Goal: Find specific page/section: Find specific page/section

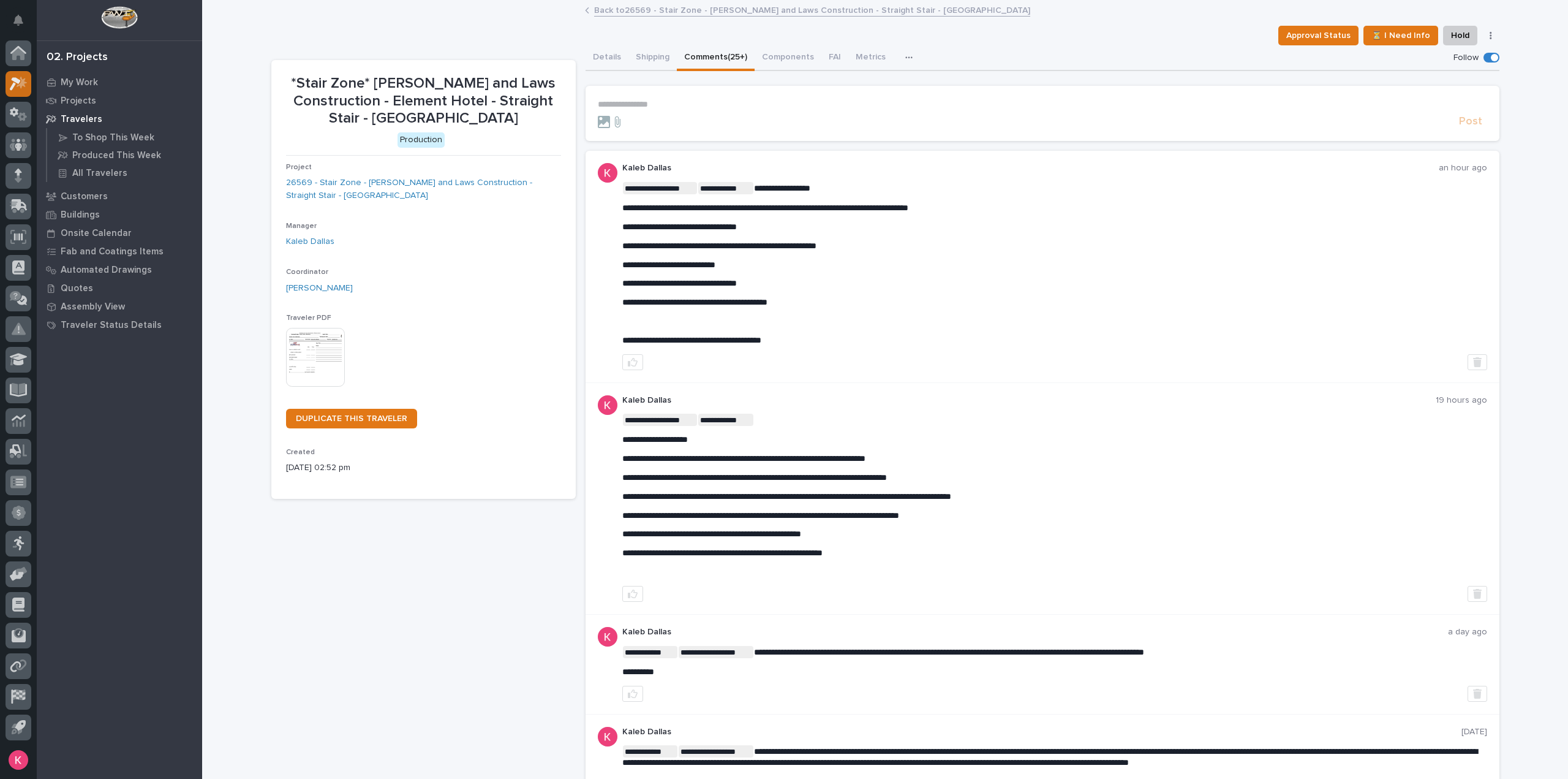
click at [27, 76] on div at bounding box center [18, 84] width 26 height 26
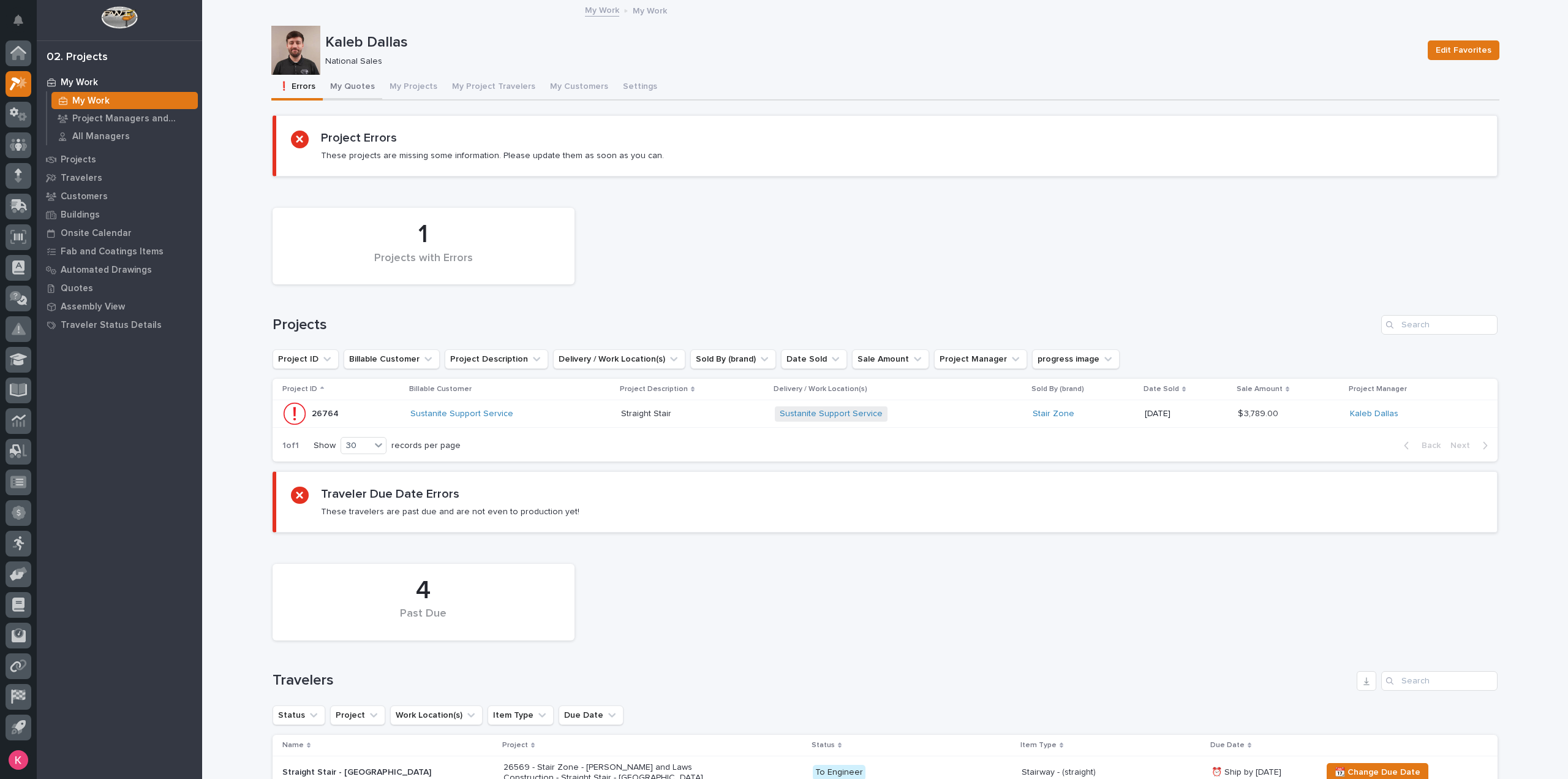
click at [344, 86] on button "My Quotes" at bounding box center [353, 87] width 60 height 26
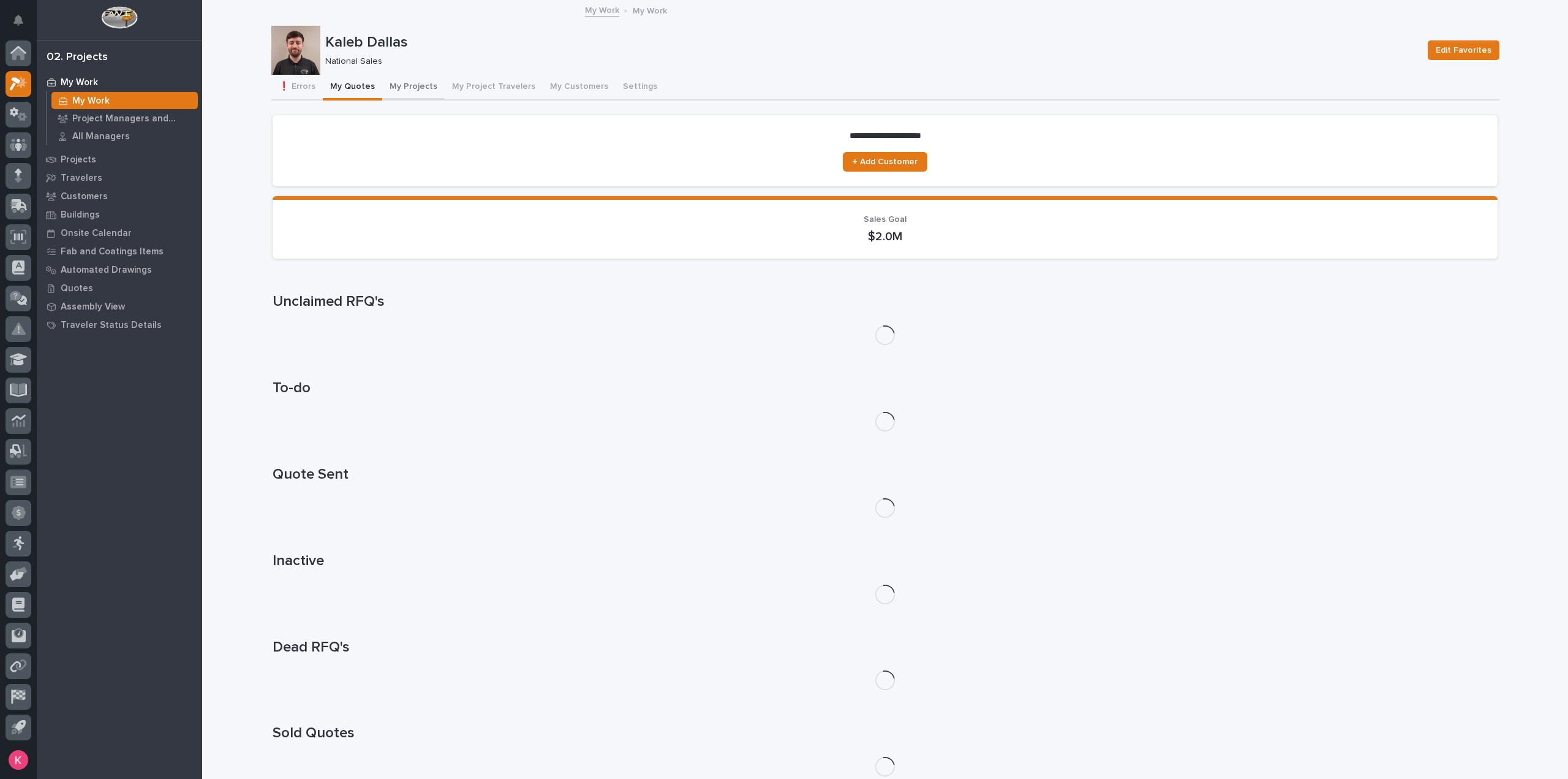
click at [408, 90] on button "My Projects" at bounding box center [413, 87] width 62 height 26
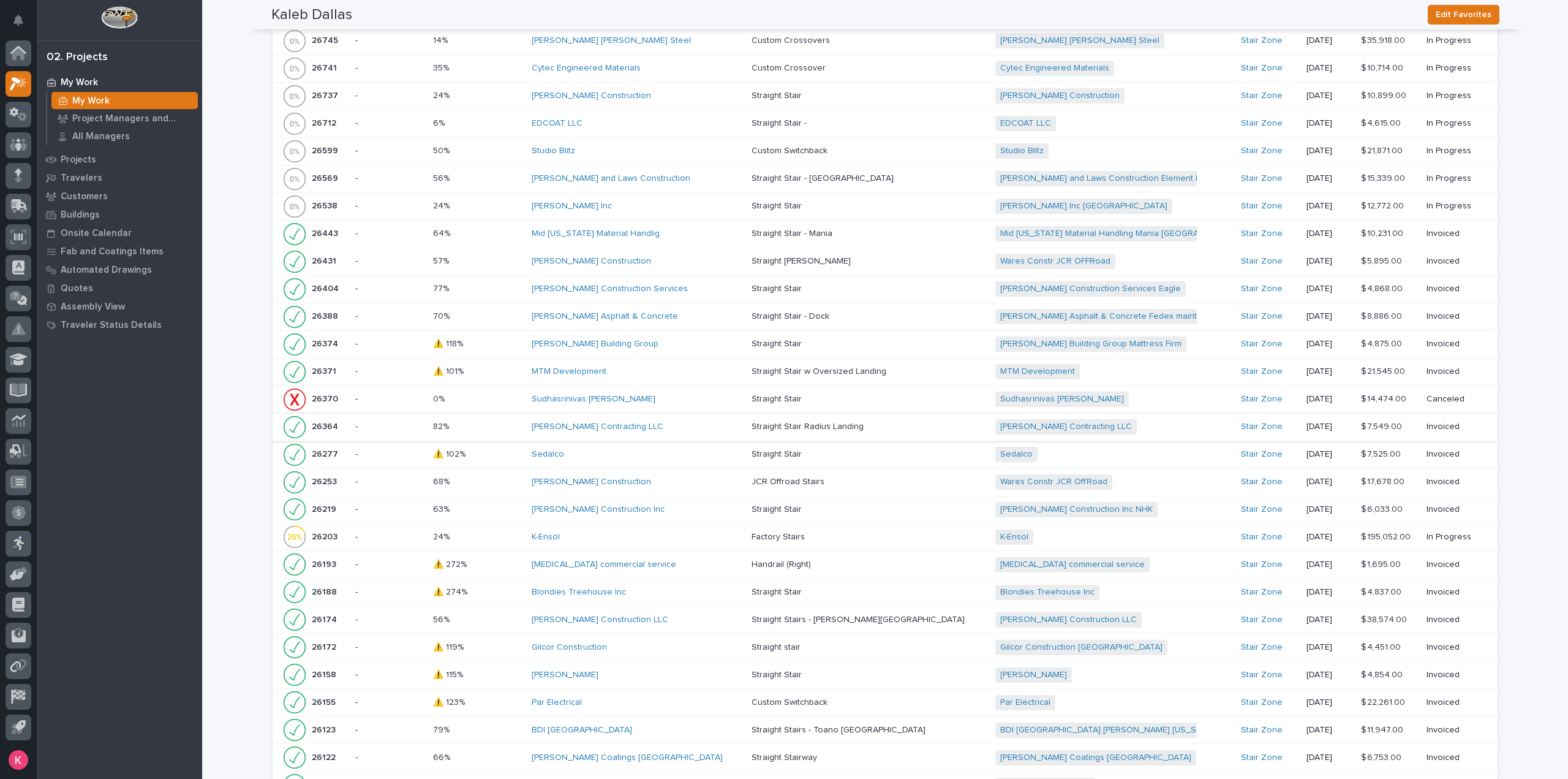
scroll to position [1390, 0]
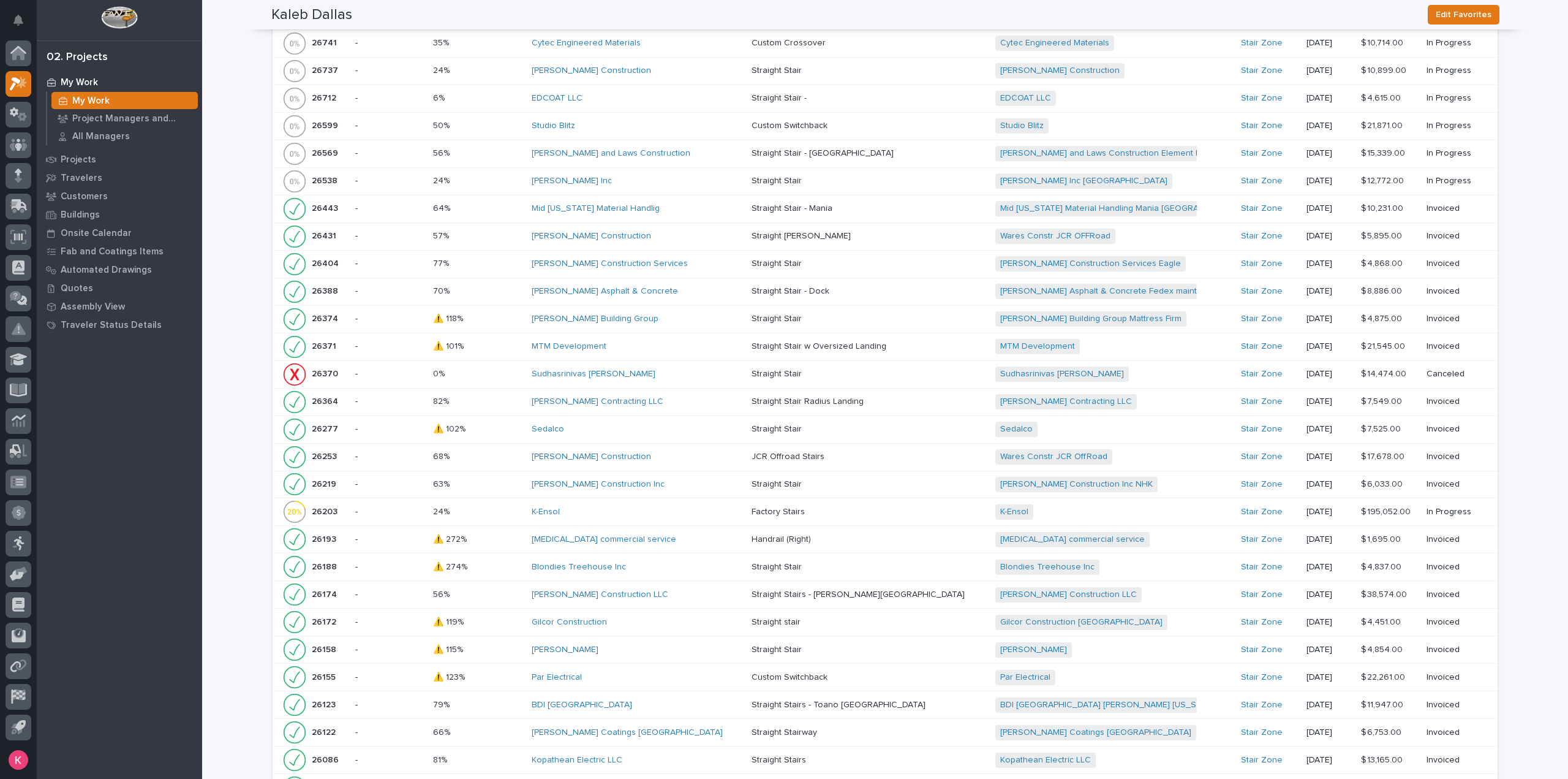
click at [613, 435] on td "Sedalco" at bounding box center [637, 429] width 220 height 28
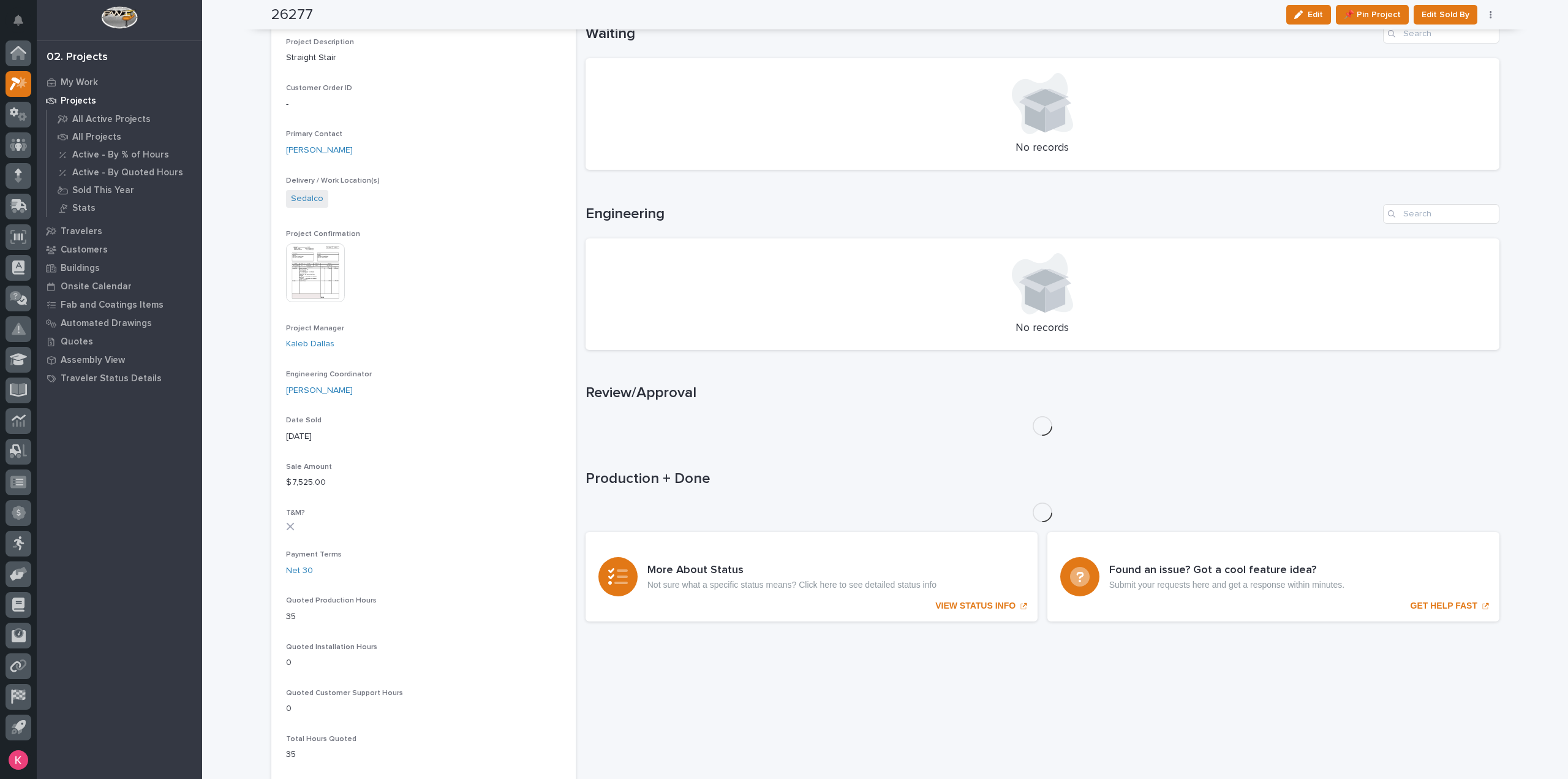
scroll to position [255, 0]
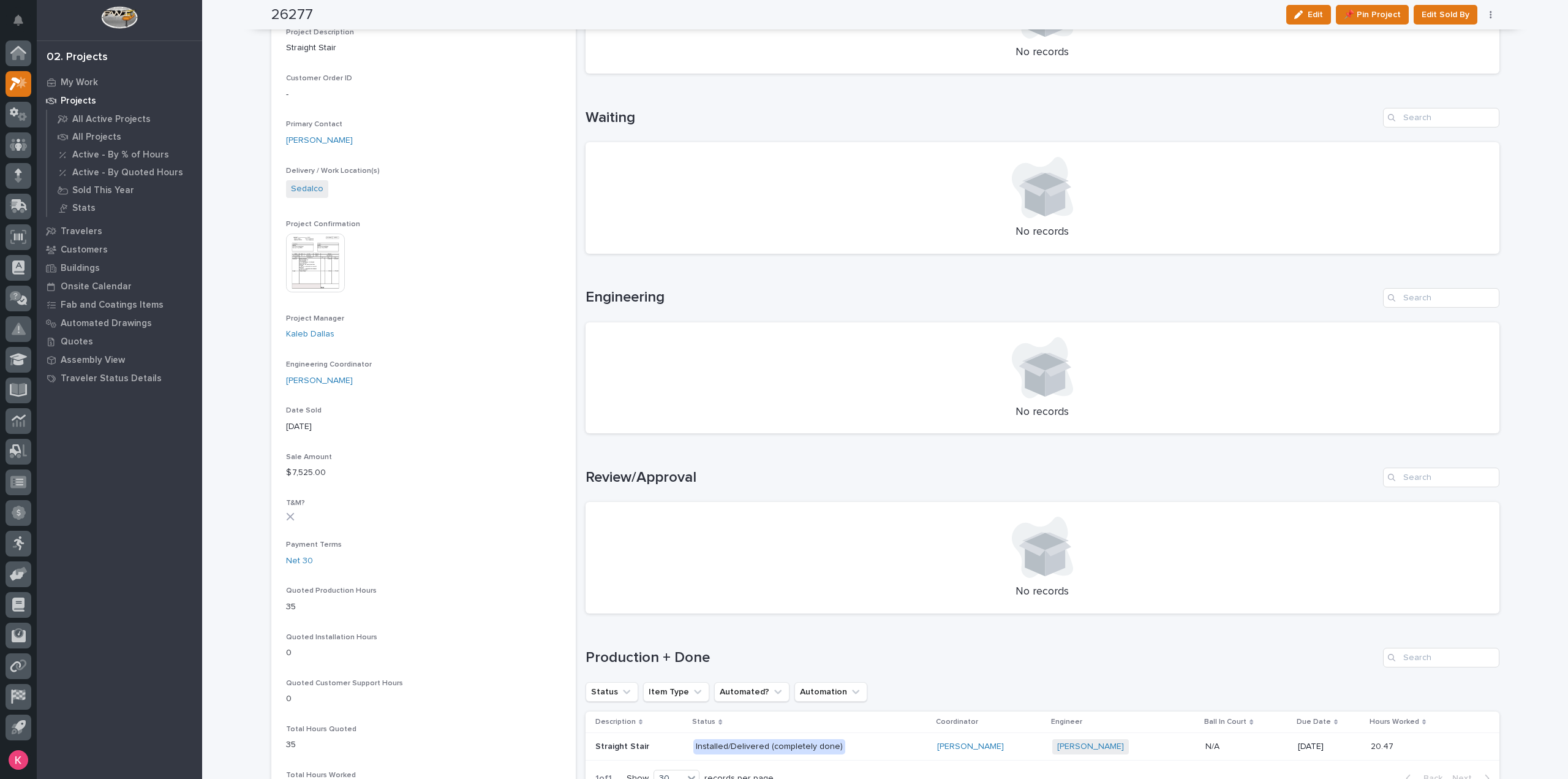
click at [312, 276] on img at bounding box center [315, 263] width 59 height 59
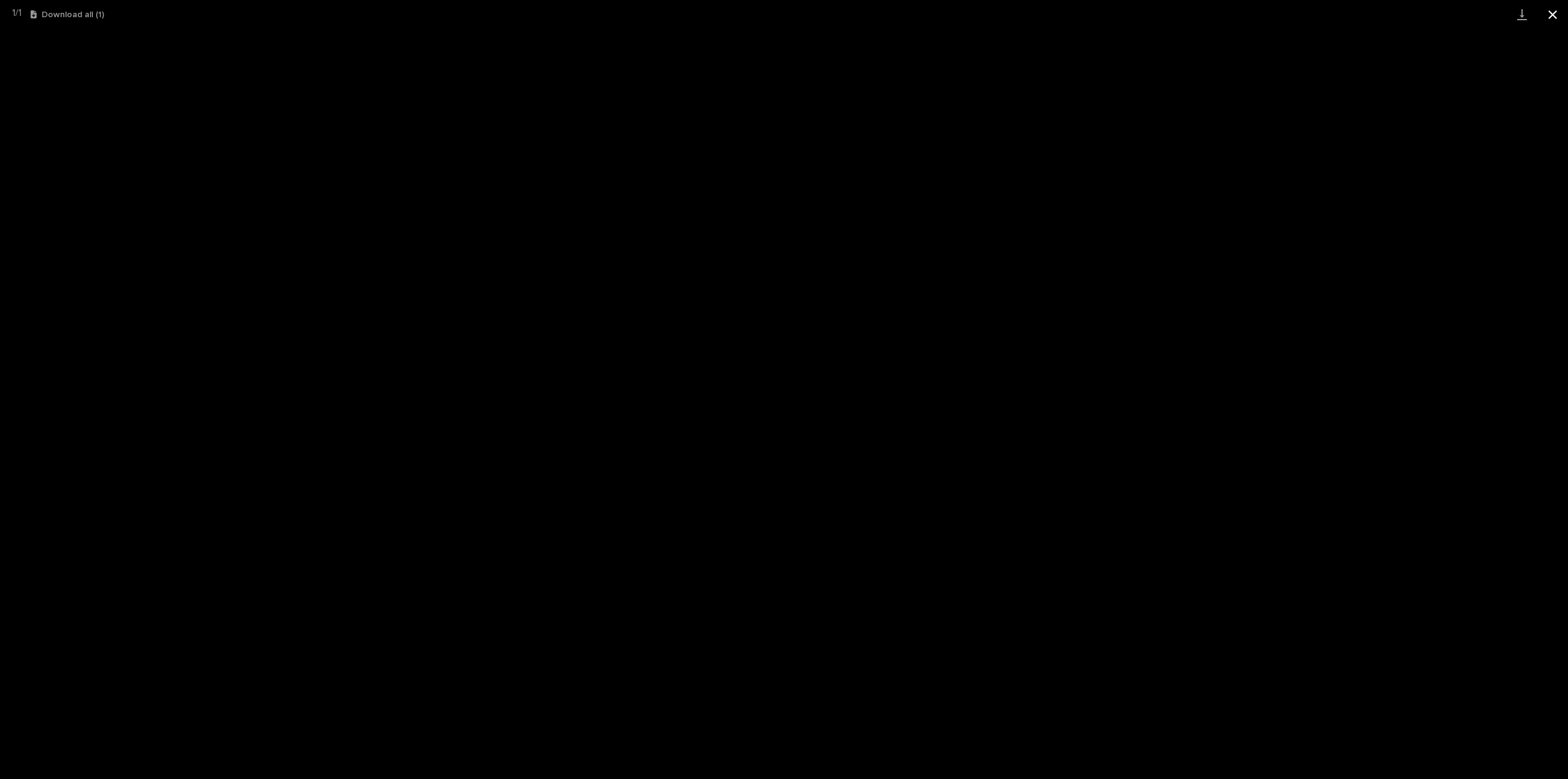
click at [1555, 15] on button "Close gallery" at bounding box center [1552, 14] width 31 height 29
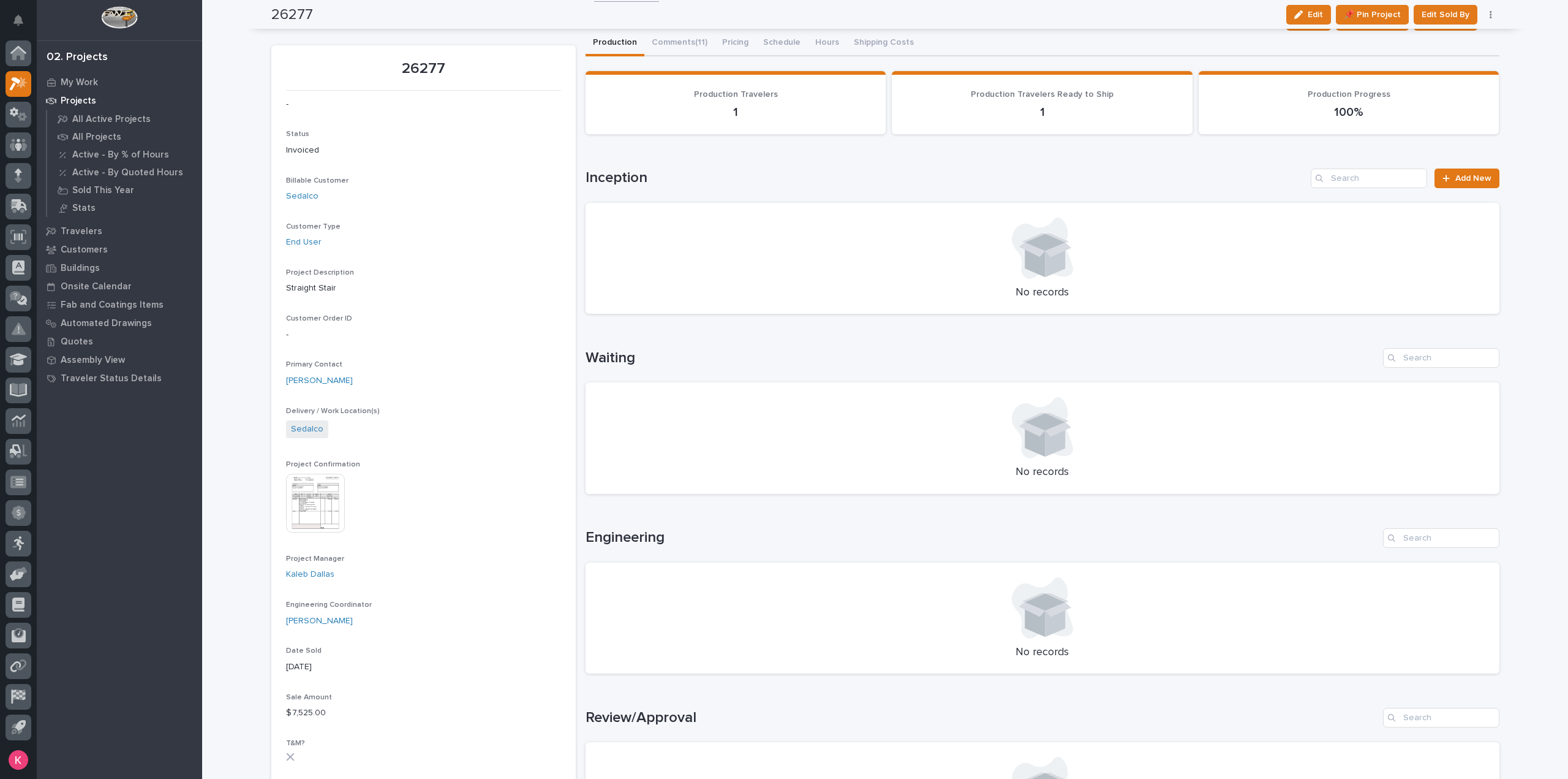
scroll to position [0, 0]
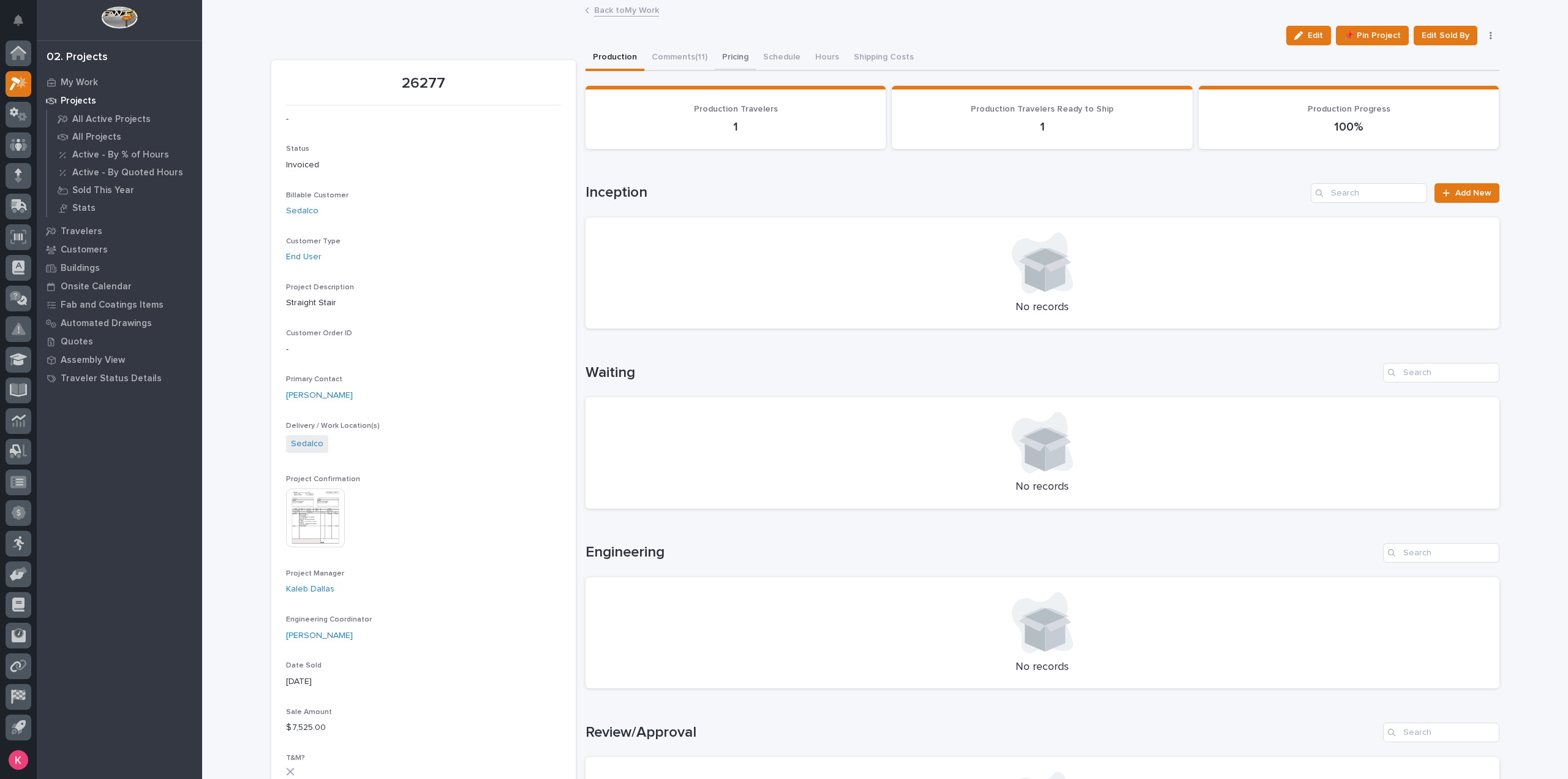
click at [733, 60] on button "Pricing" at bounding box center [735, 58] width 41 height 26
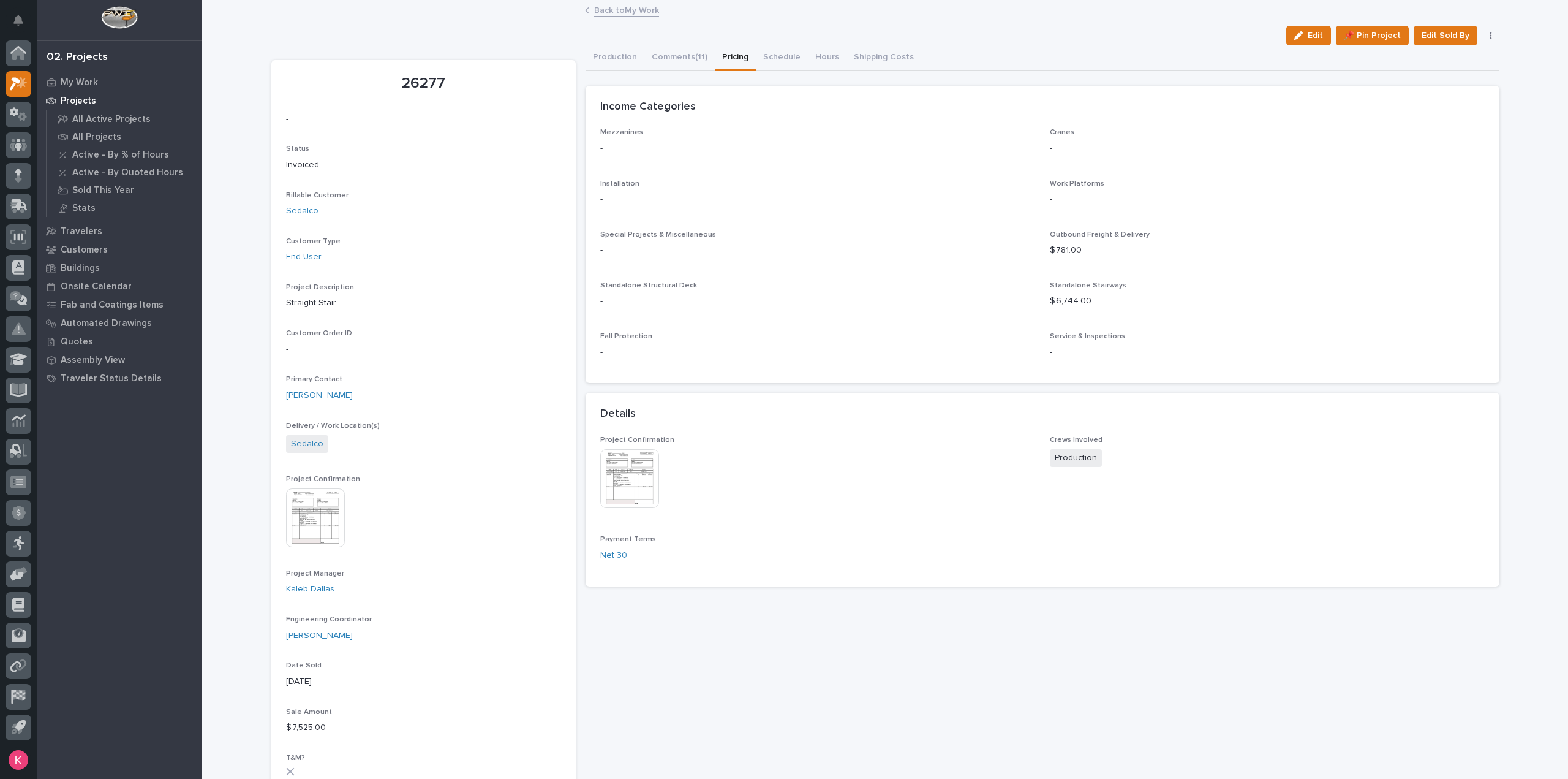
click at [618, 486] on img at bounding box center [630, 478] width 59 height 59
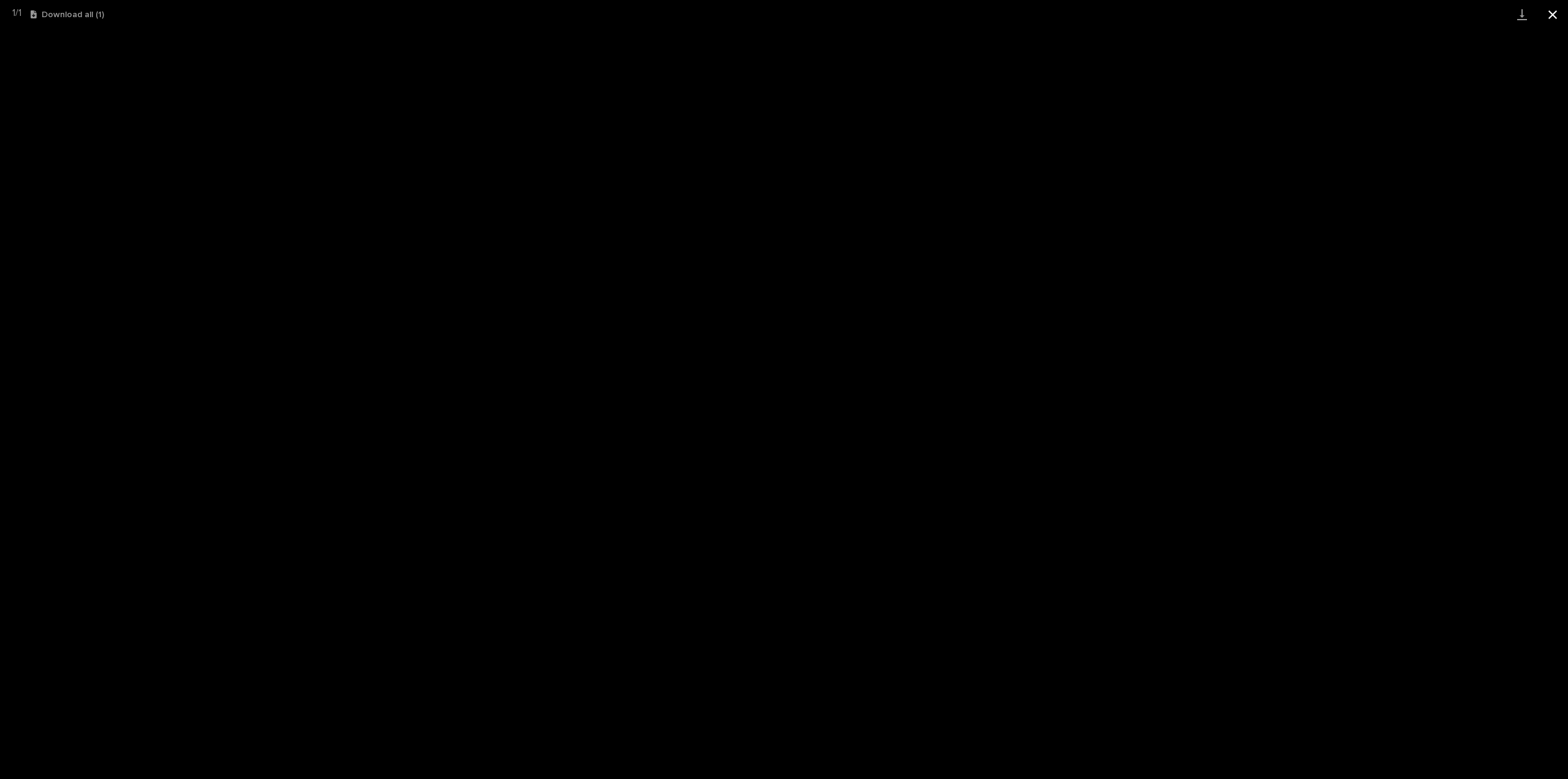
click at [1550, 14] on button "Close gallery" at bounding box center [1552, 14] width 31 height 29
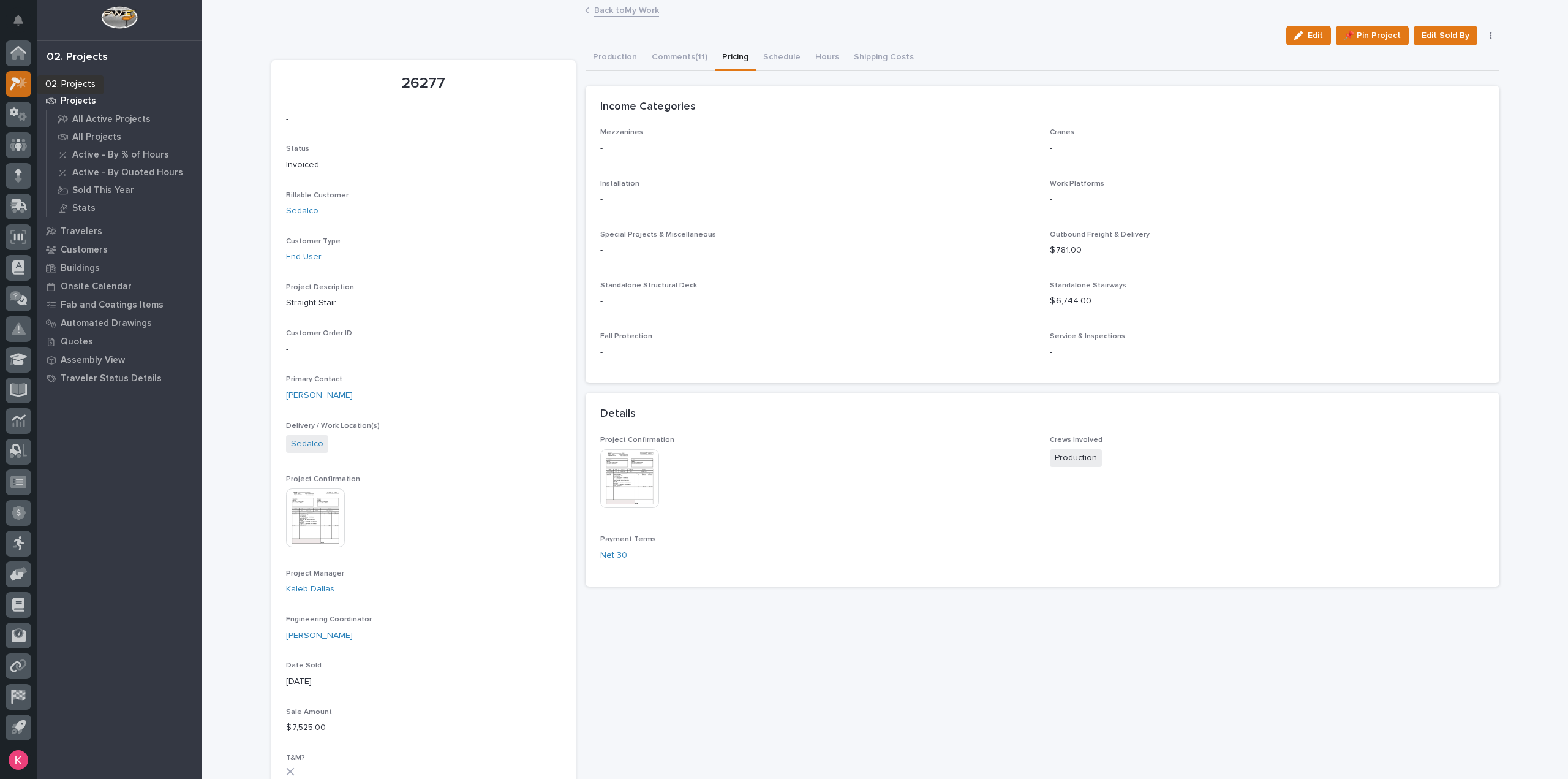
click at [18, 84] on icon at bounding box center [19, 84] width 18 height 14
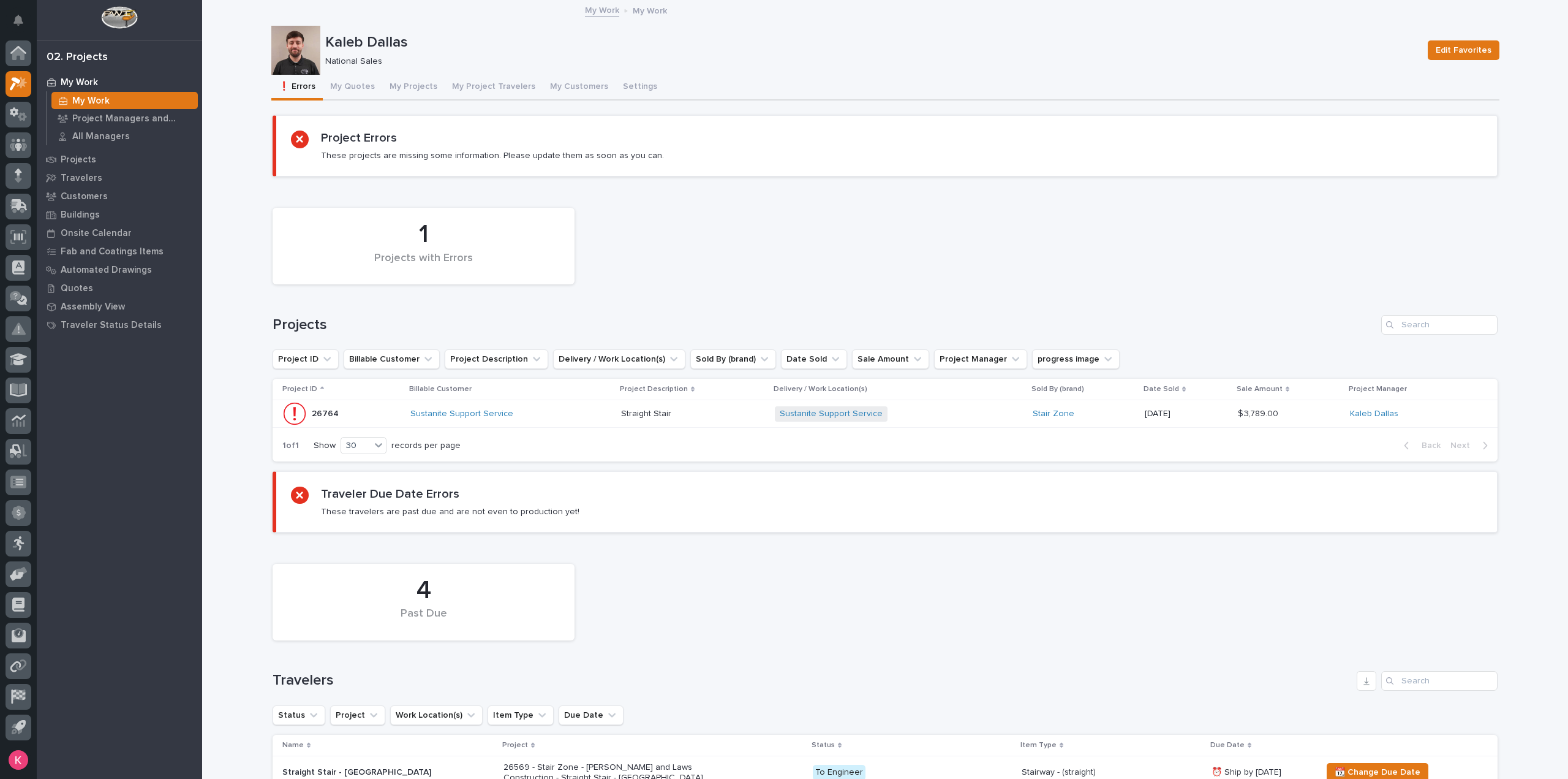
click at [174, 443] on div "My Work My Work Project Managers and Engineers All Managers Projects Travelers …" at bounding box center [119, 426] width 165 height 706
drag, startPoint x: 347, startPoint y: 89, endPoint x: 355, endPoint y: 102, distance: 15.3
click at [347, 89] on button "My Quotes" at bounding box center [353, 87] width 60 height 26
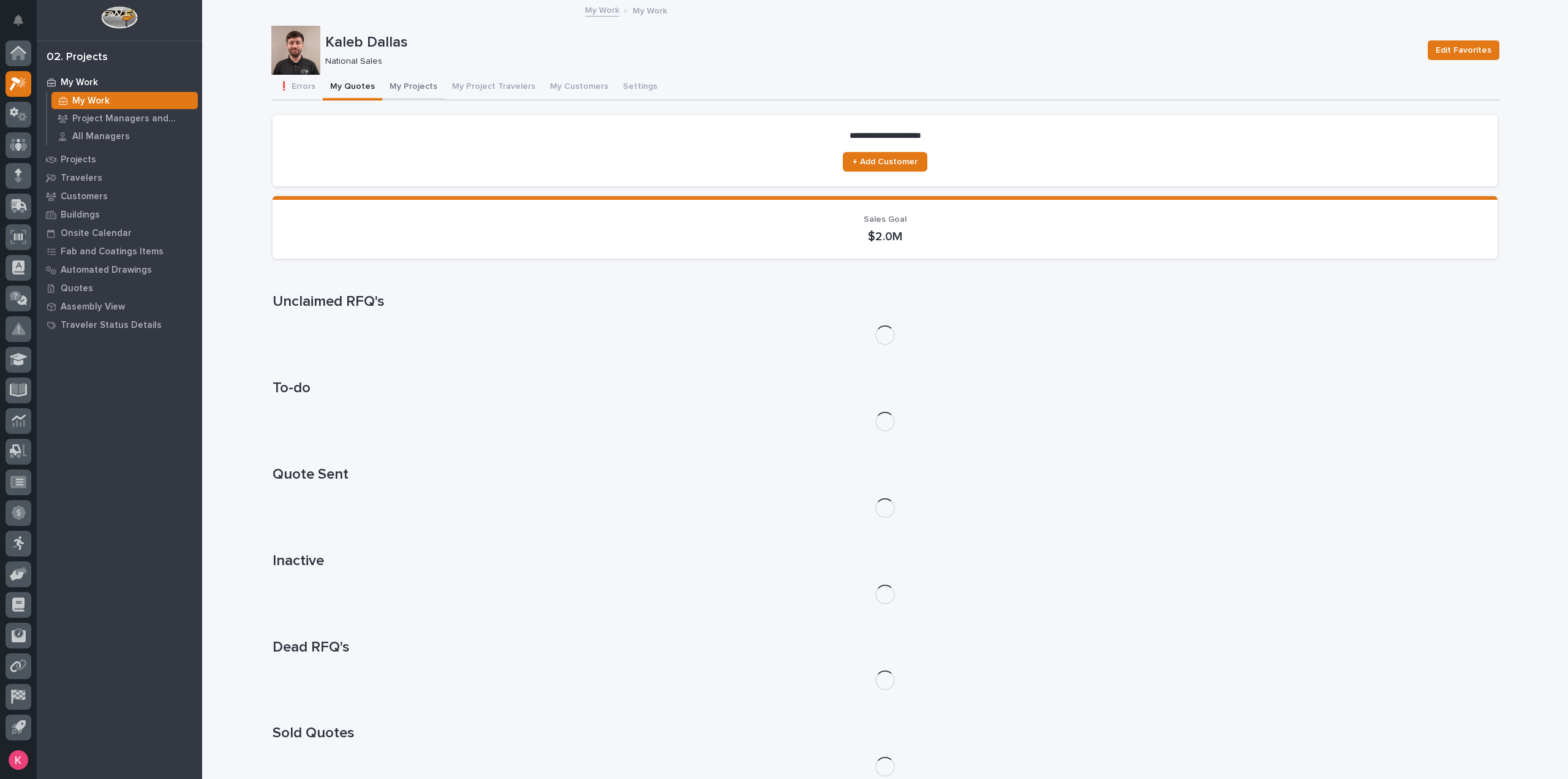
click at [416, 89] on button "My Projects" at bounding box center [413, 87] width 62 height 26
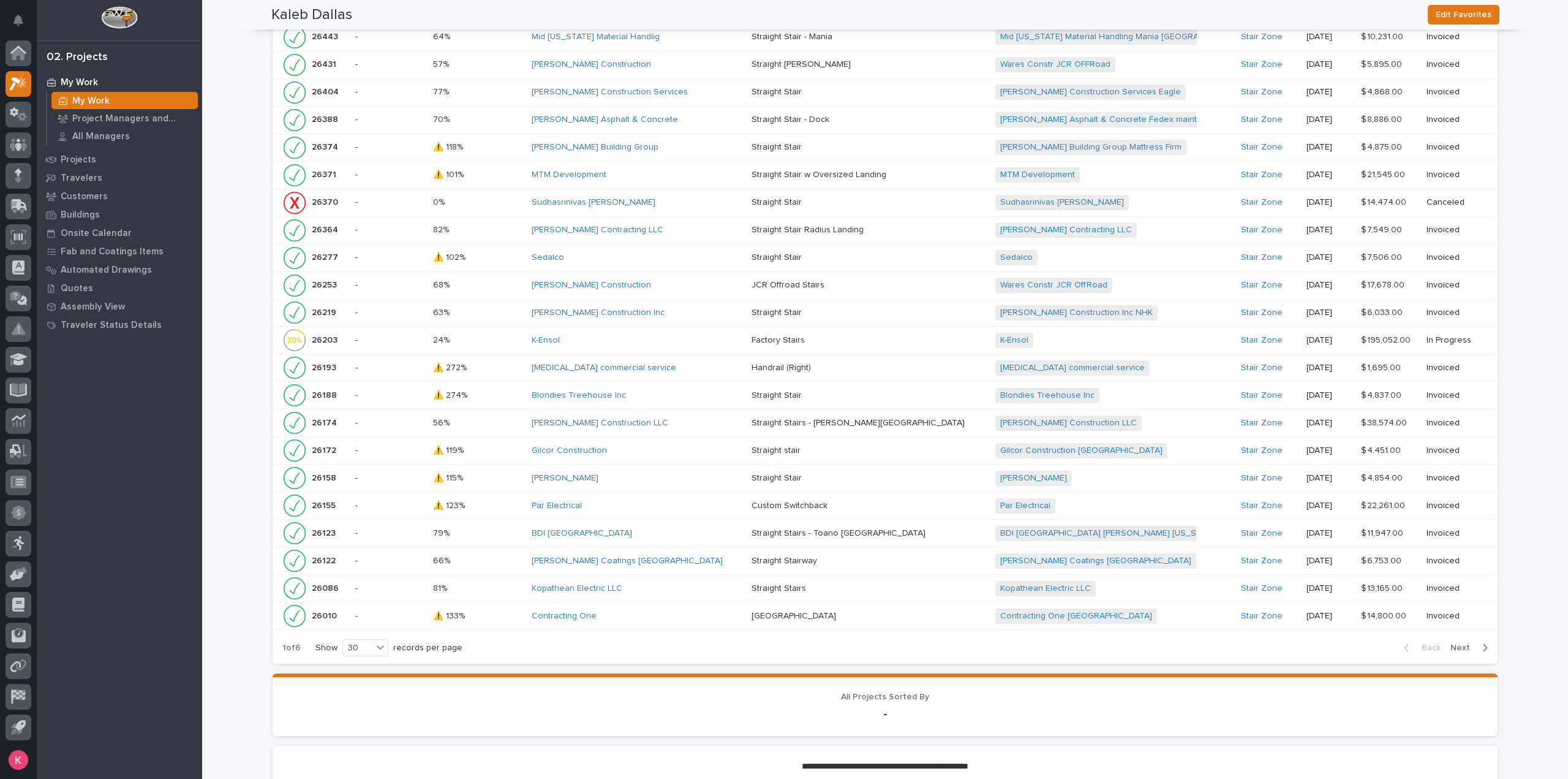
scroll to position [1452, 0]
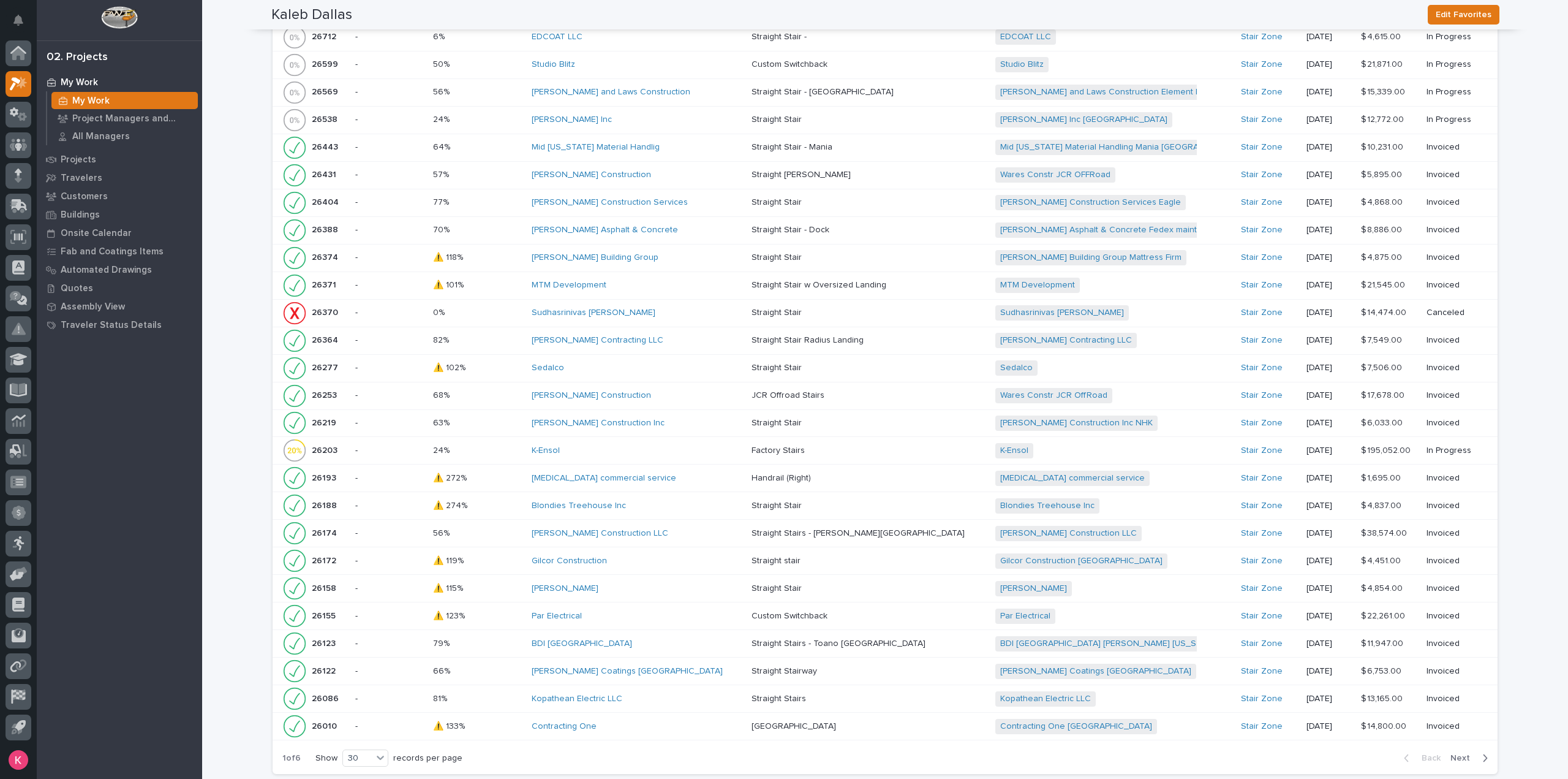
click at [660, 363] on div "Sedalco" at bounding box center [637, 368] width 210 height 11
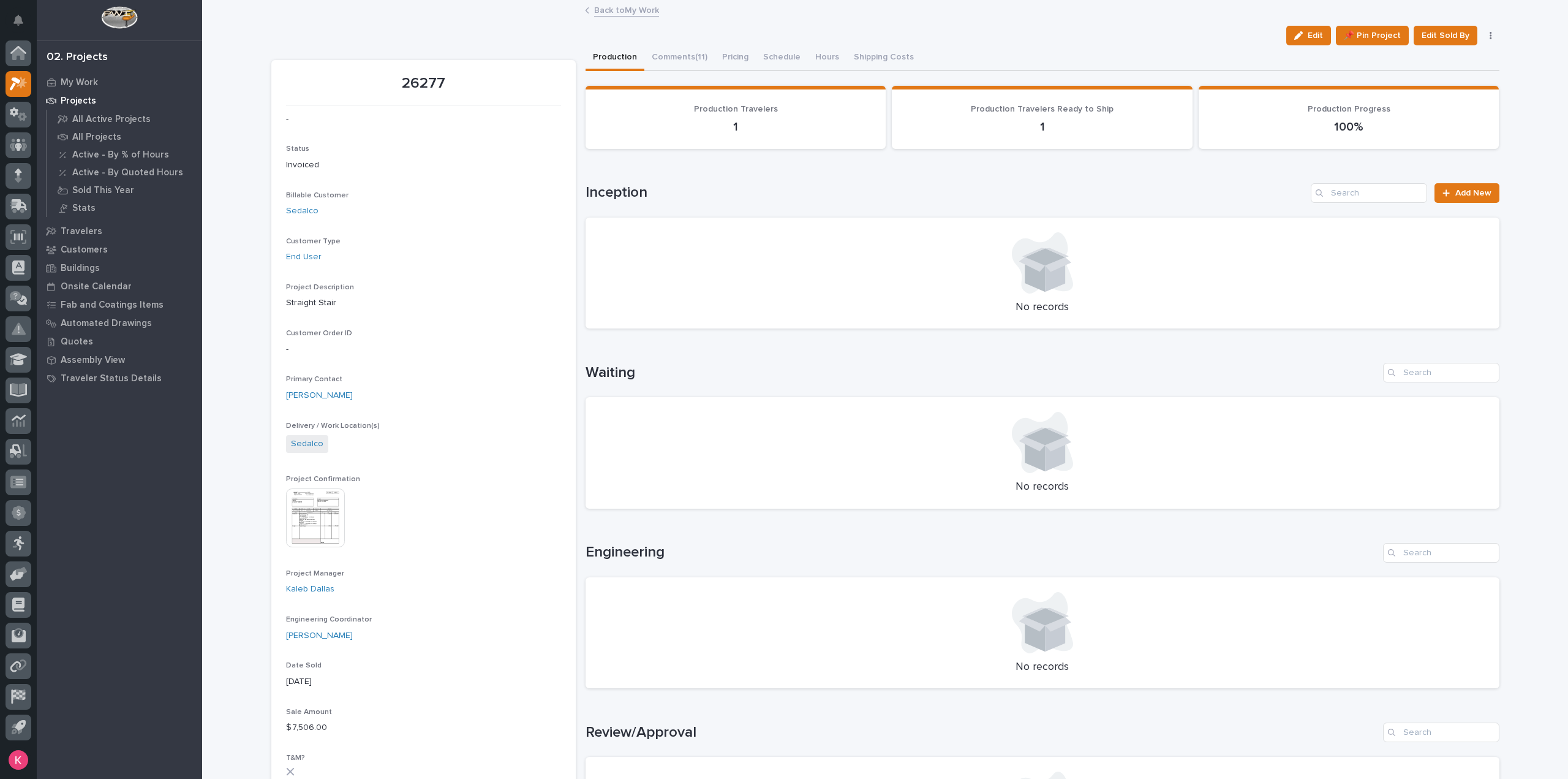
click at [299, 508] on img at bounding box center [315, 518] width 59 height 59
